Goal: Task Accomplishment & Management: Complete application form

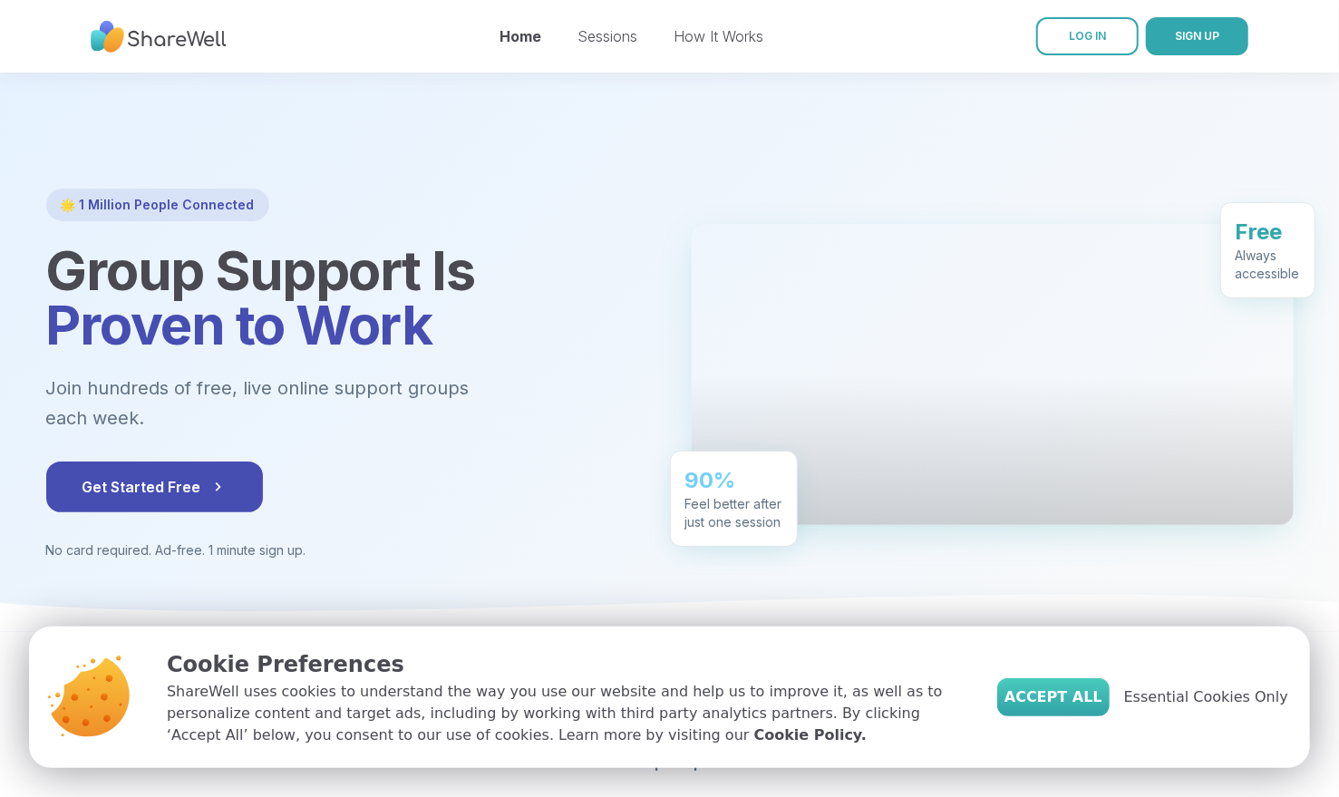
click at [684, 705] on span "Accept All" at bounding box center [1054, 697] width 98 height 22
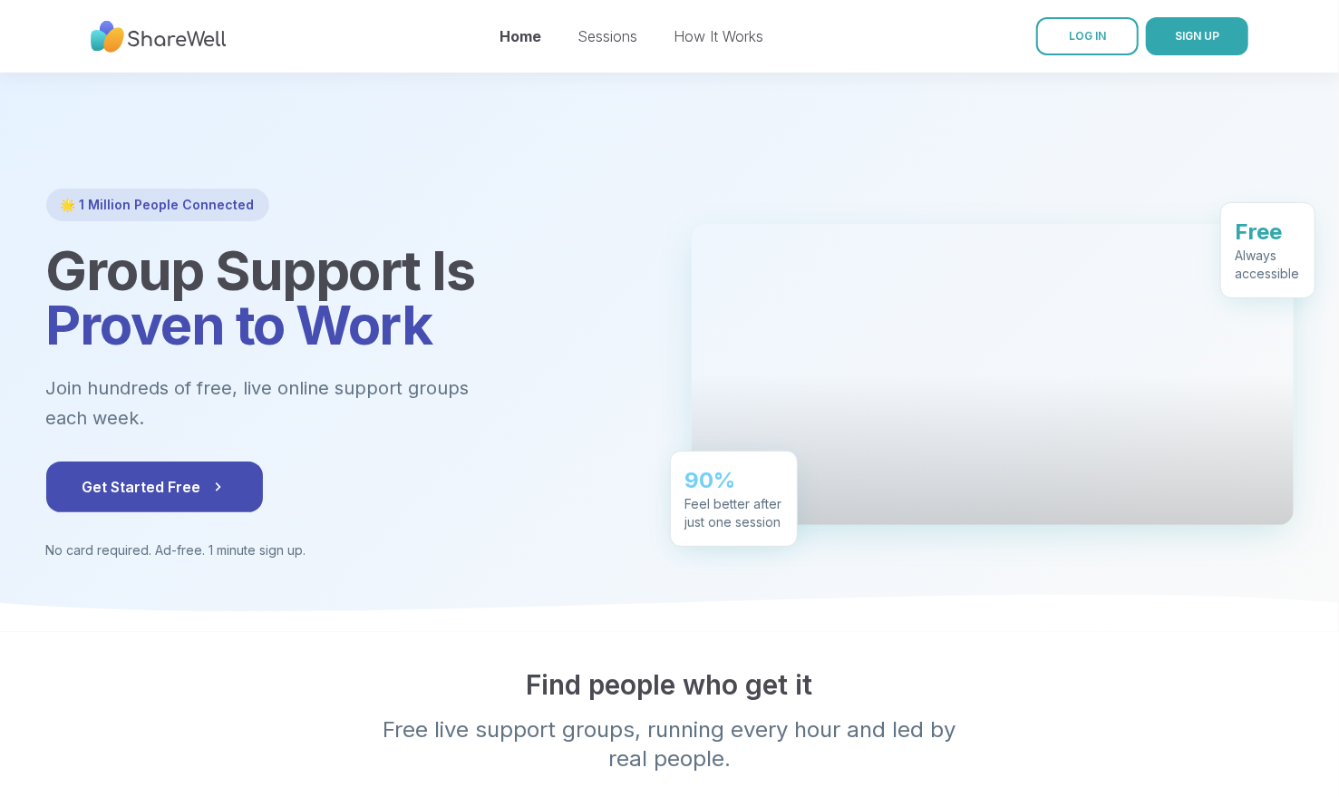
click at [684, 702] on div "Find people who get it Free live support groups, running every hour and led by …" at bounding box center [670, 720] width 1248 height 105
click at [684, 454] on div at bounding box center [669, 352] width 1339 height 559
click at [684, 699] on div "Find people who get it Free live support groups, running every hour and led by …" at bounding box center [670, 720] width 1248 height 105
click at [684, 701] on div "Find people who get it Free live support groups, running every hour and led by …" at bounding box center [670, 720] width 1248 height 105
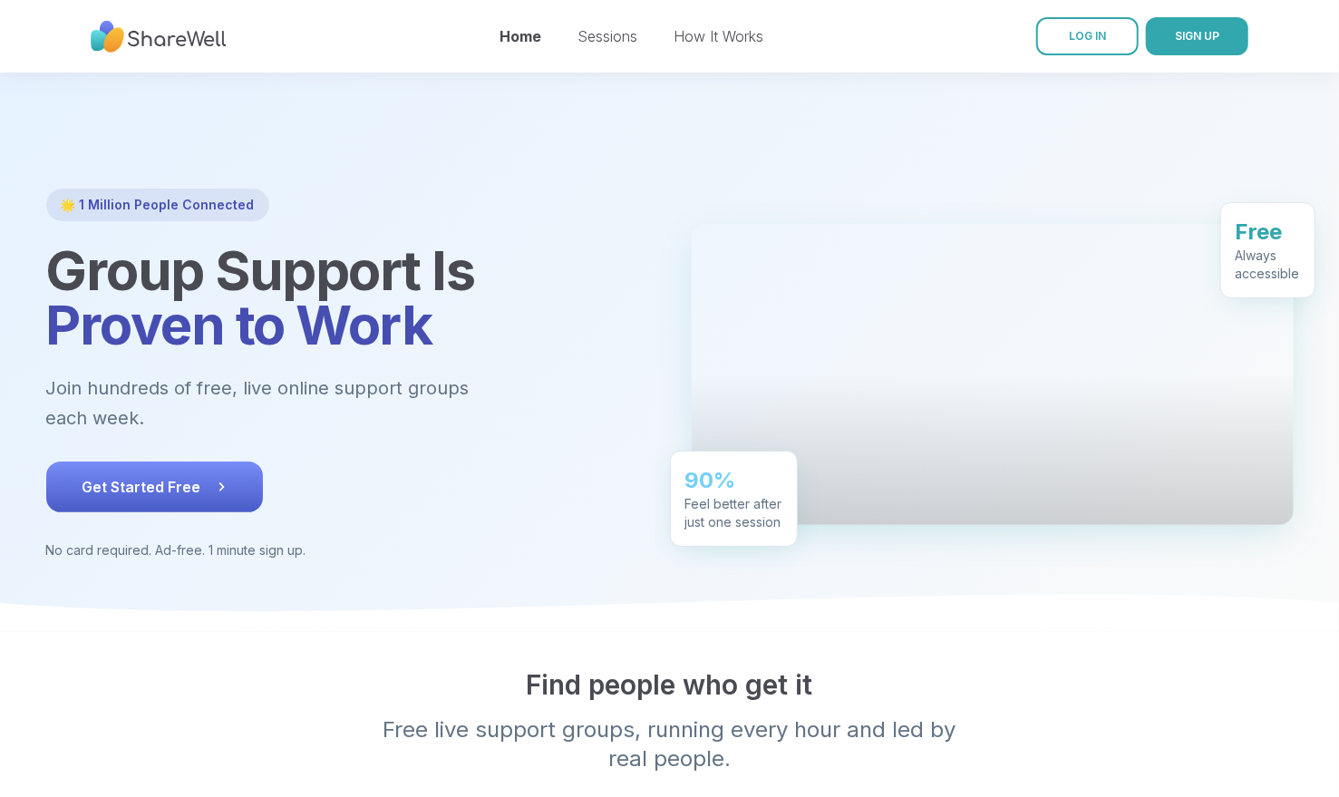
click at [131, 476] on span "Get Started Free" at bounding box center [155, 487] width 144 height 22
click at [684, 246] on div "Always accessible" at bounding box center [1268, 264] width 64 height 36
click at [684, 668] on h2 "Find people who get it" at bounding box center [670, 684] width 1248 height 33
